Goal: Find specific page/section: Find specific page/section

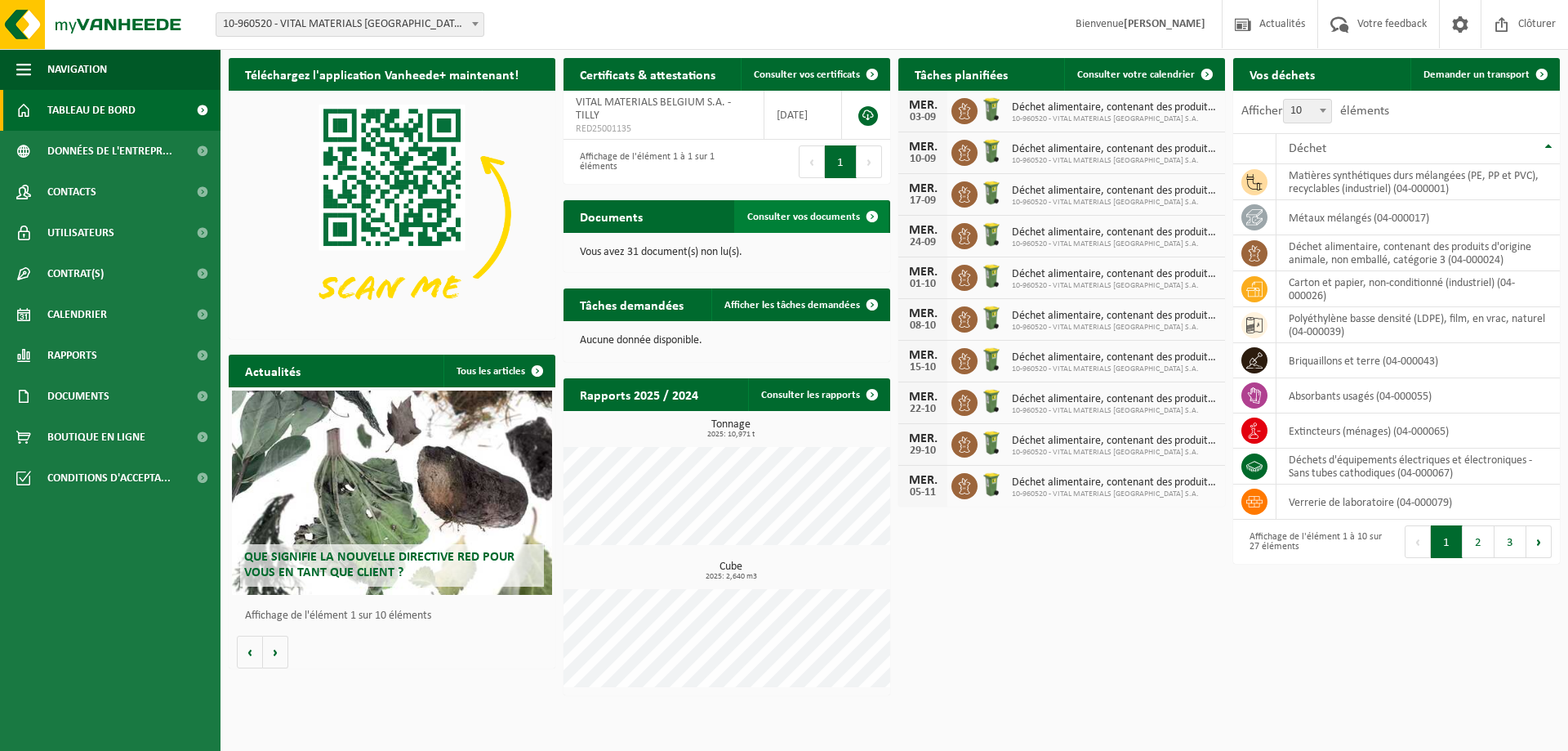
click at [761, 213] on span "Consulter vos documents" at bounding box center [803, 216] width 113 height 11
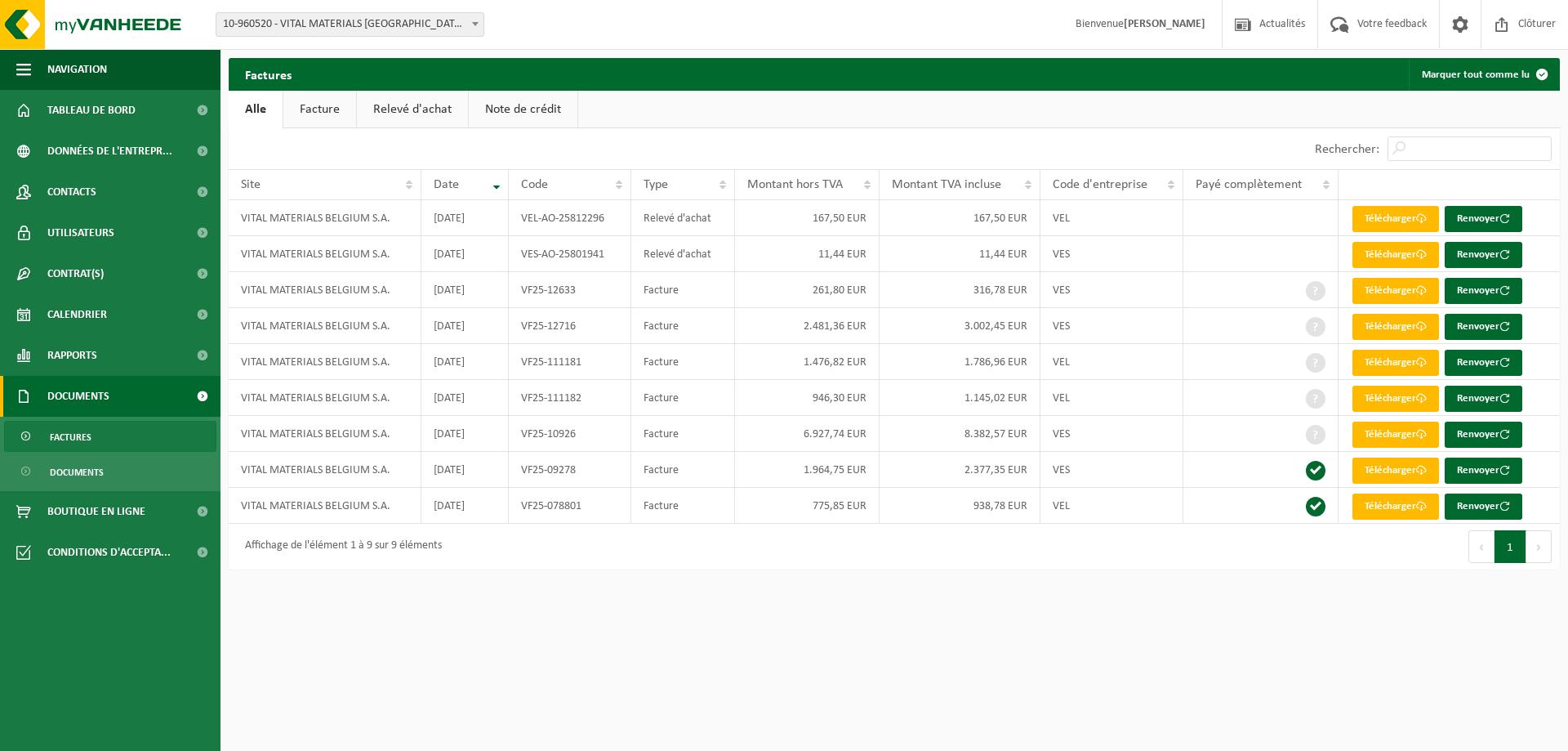
click at [428, 117] on link "Relevé d'achat" at bounding box center [412, 109] width 111 height 38
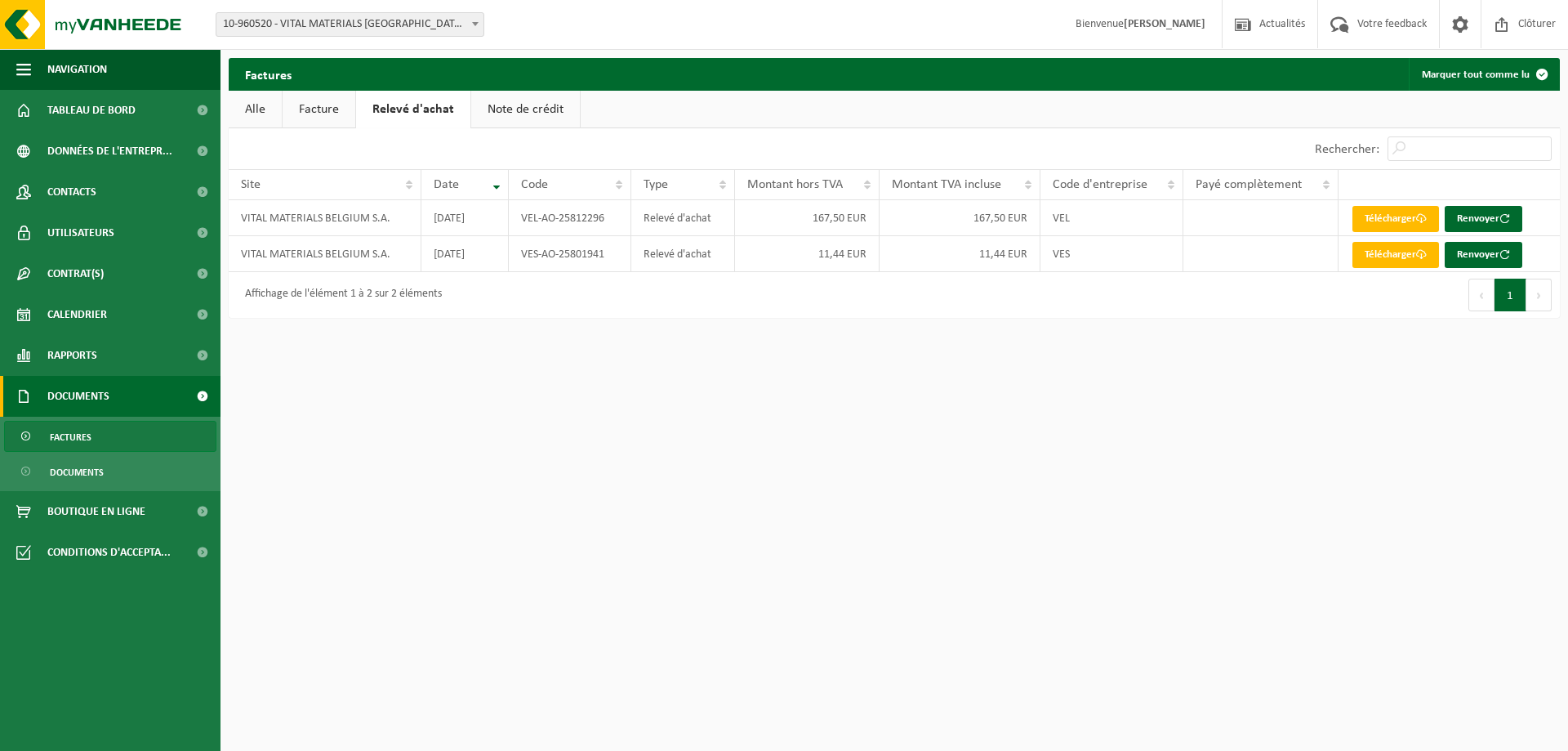
click at [546, 114] on link "Note de crédit" at bounding box center [525, 109] width 109 height 38
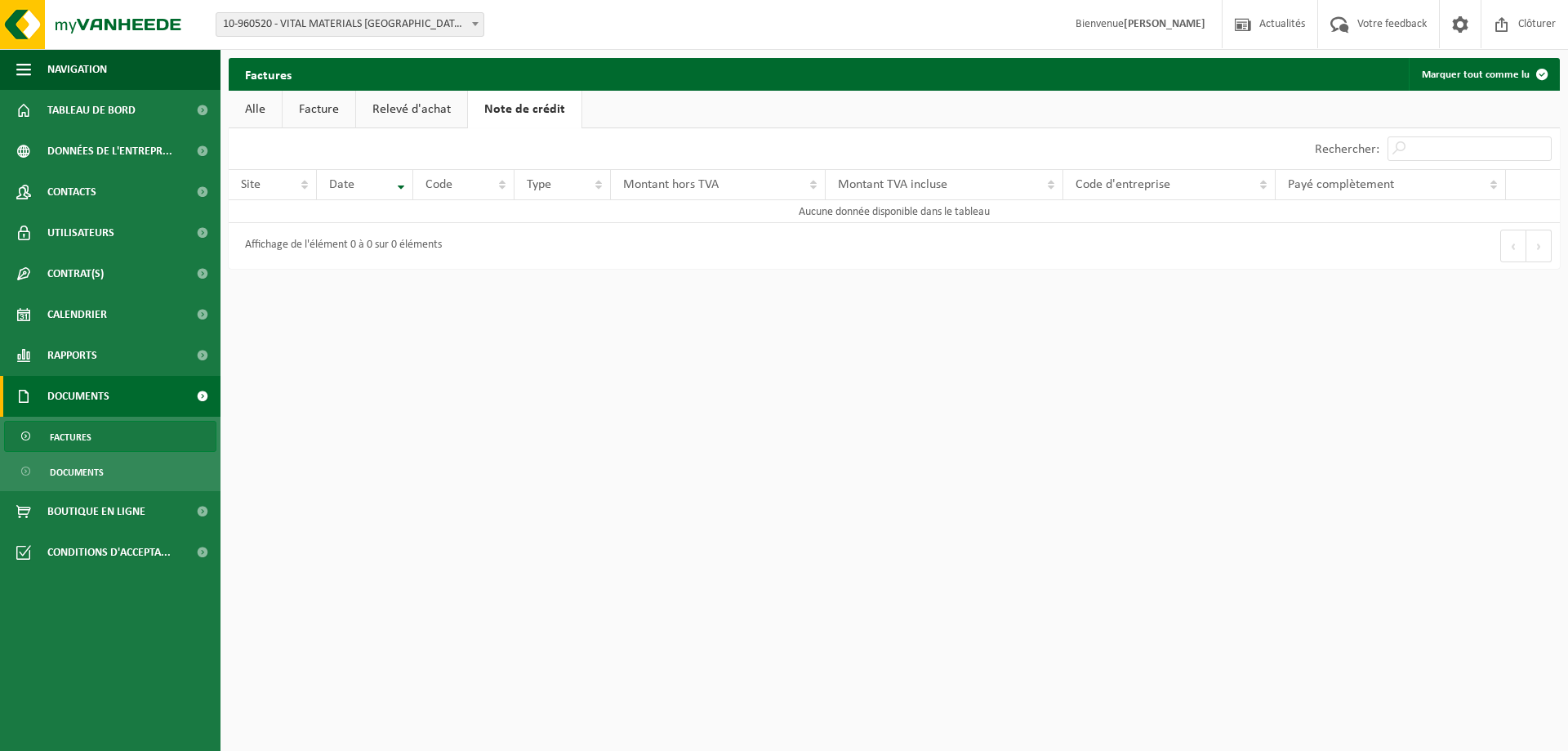
click at [457, 114] on link "Relevé d'achat" at bounding box center [411, 109] width 111 height 38
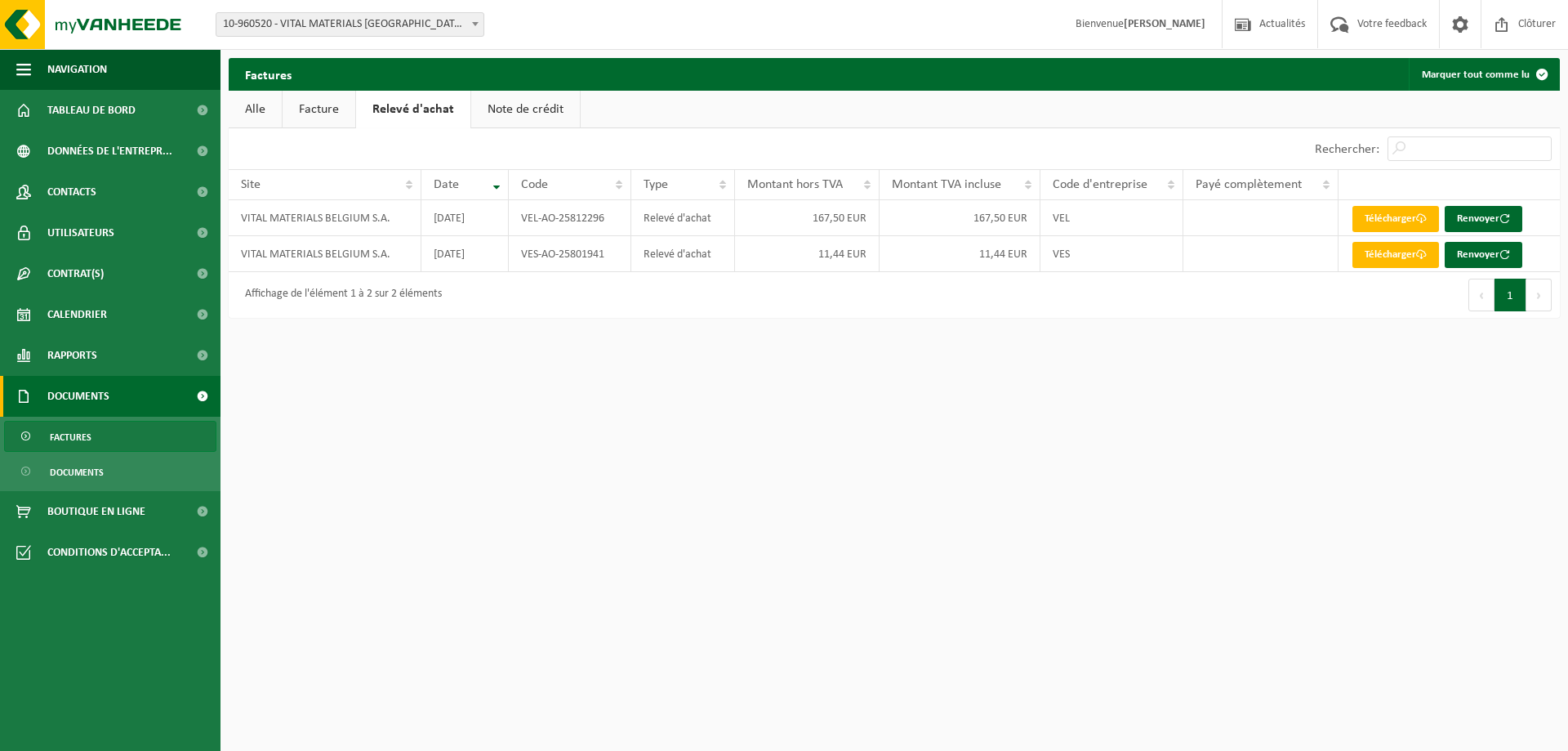
click at [328, 99] on link "Facture" at bounding box center [318, 109] width 72 height 38
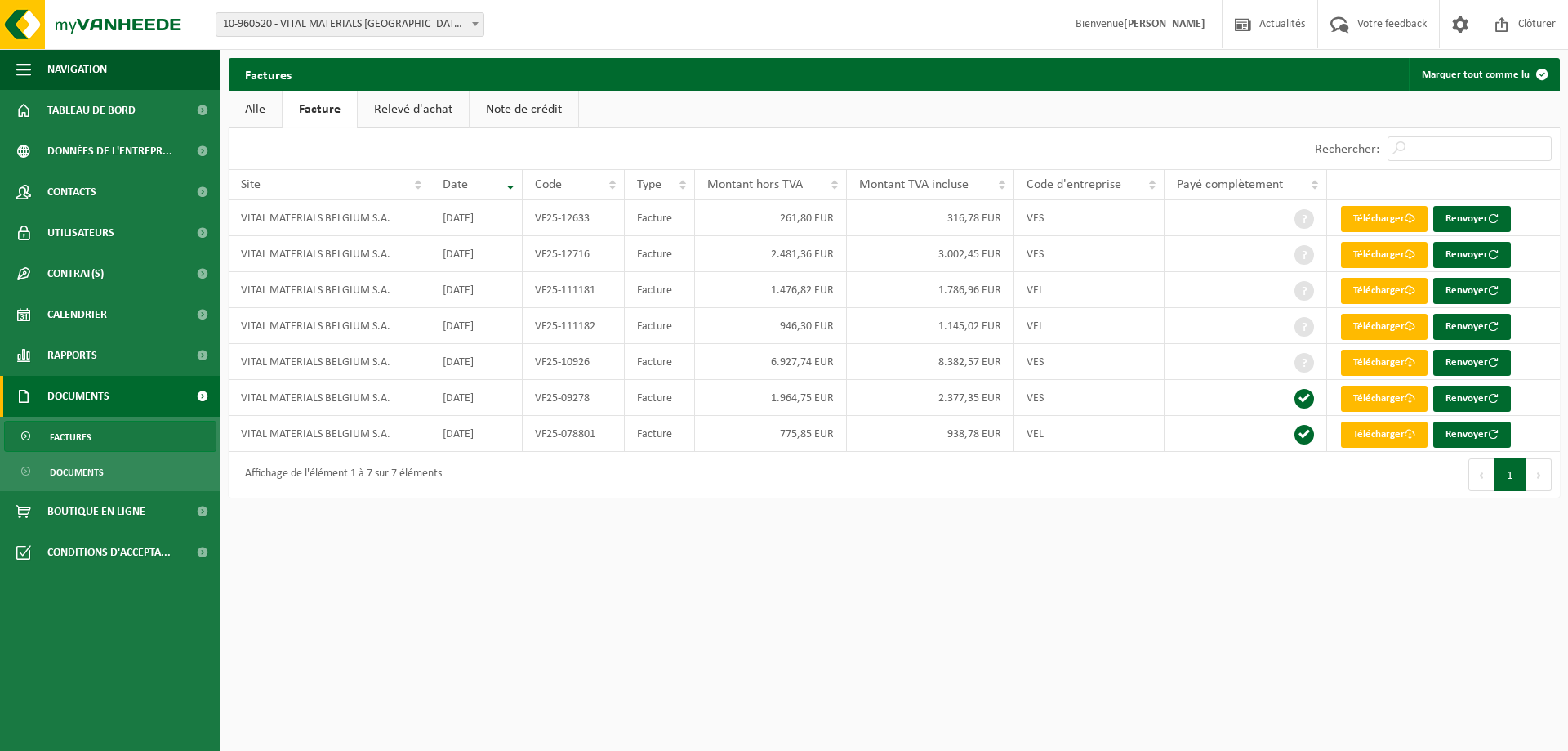
click at [261, 102] on link "Alle" at bounding box center [254, 109] width 53 height 38
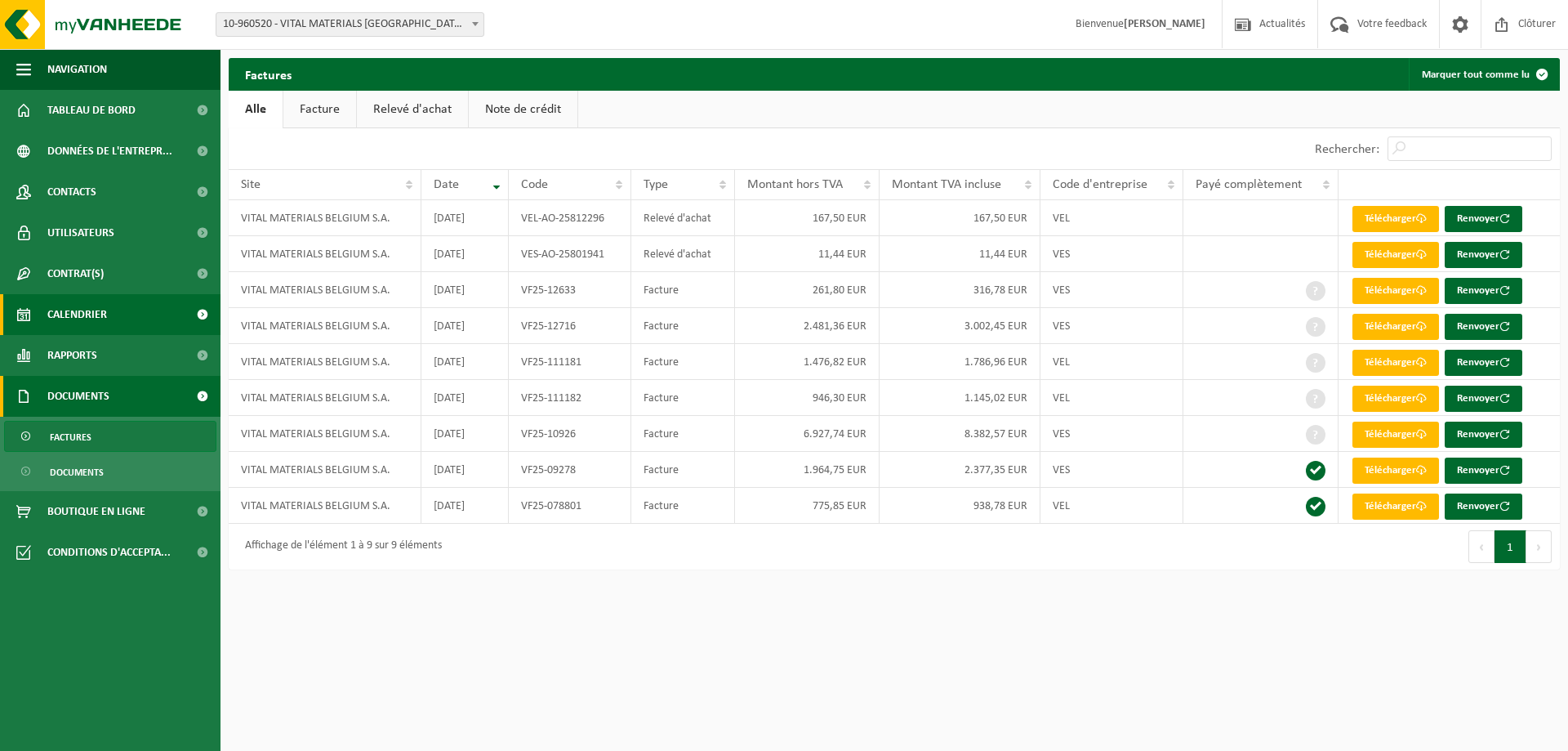
click at [95, 305] on span "Calendrier" at bounding box center [77, 314] width 60 height 40
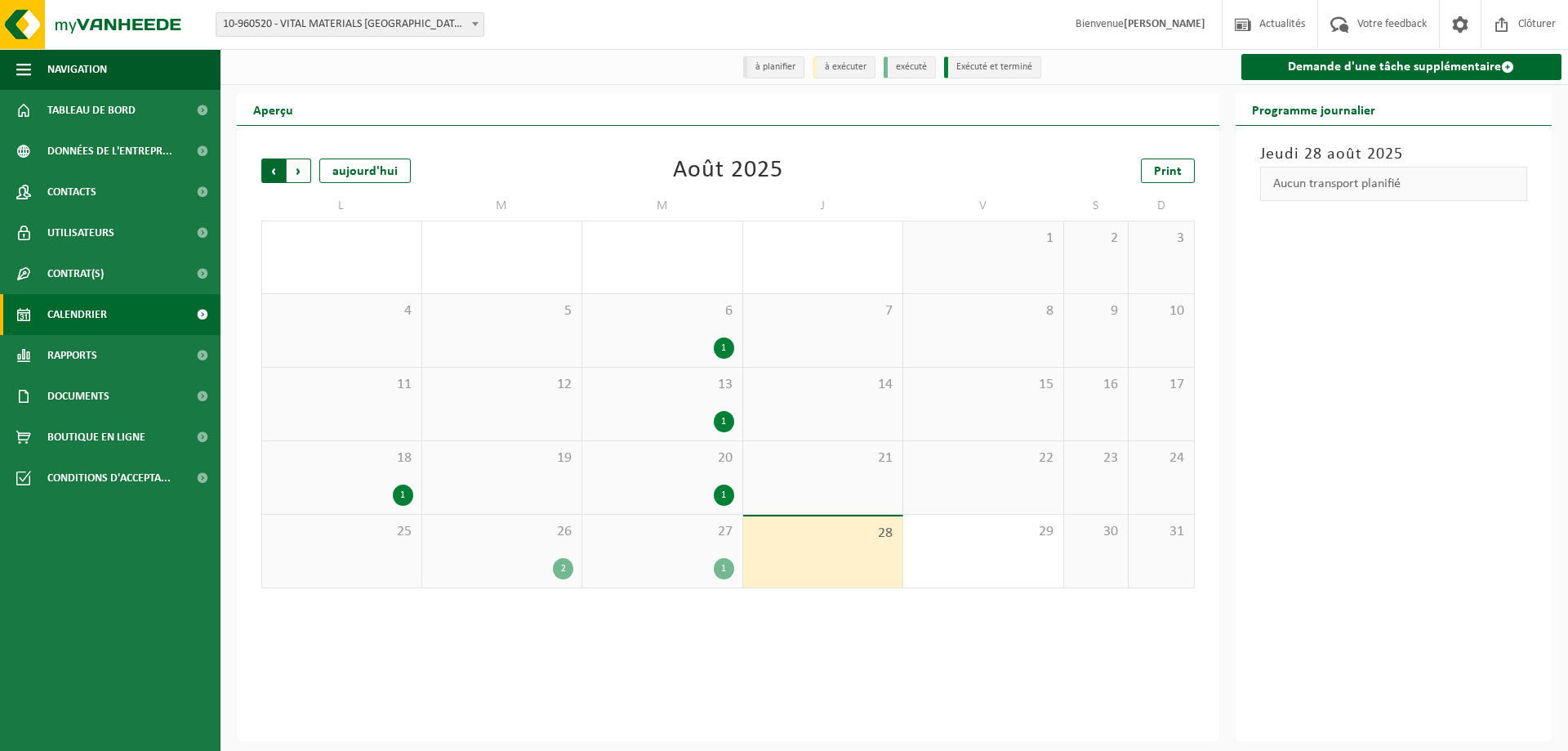
click at [291, 162] on span "Suivant" at bounding box center [298, 170] width 24 height 24
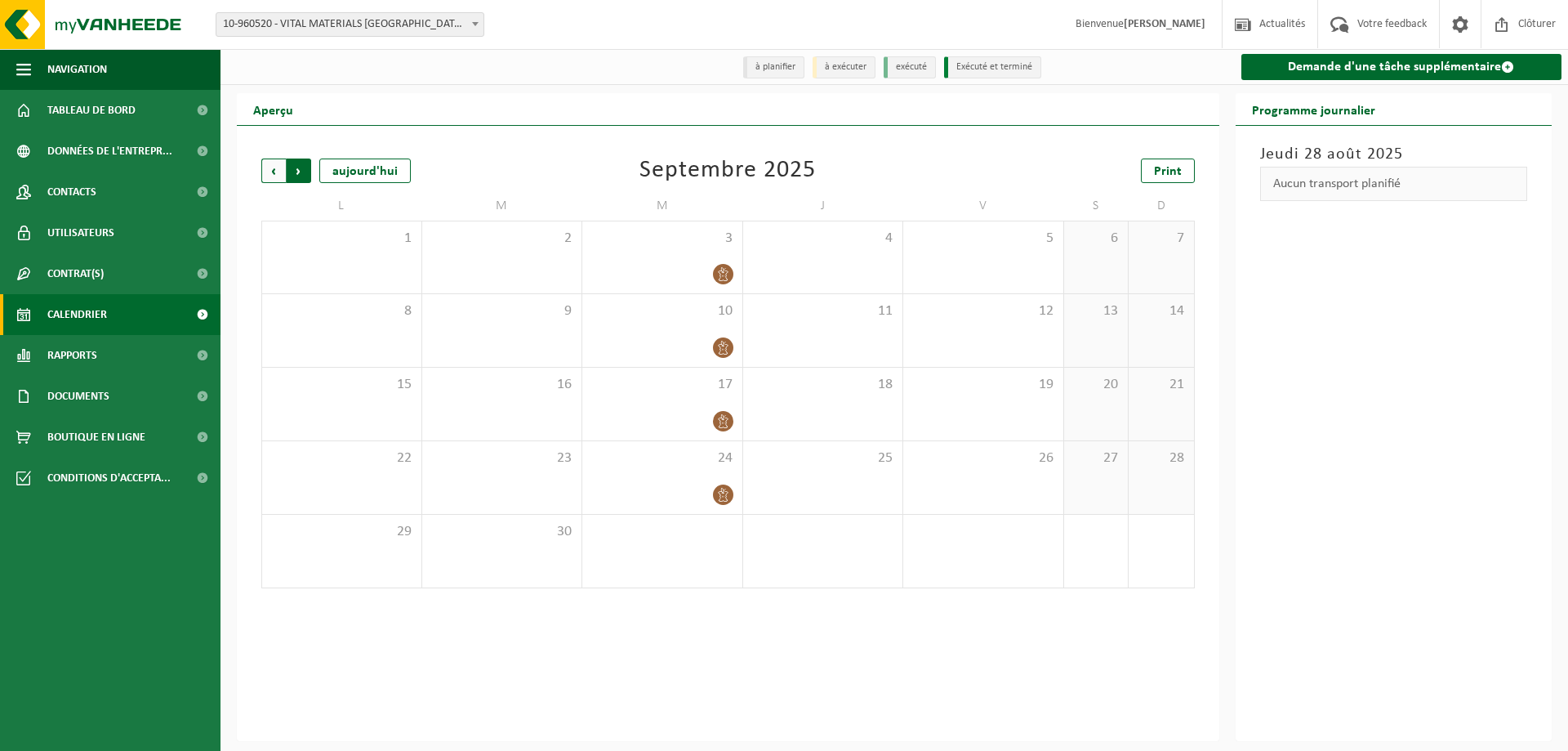
click at [276, 166] on span "Précédent" at bounding box center [273, 170] width 24 height 24
